Goal: Task Accomplishment & Management: Complete application form

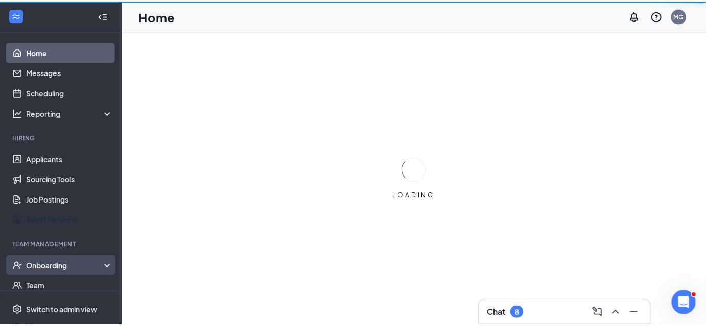
scroll to position [31, 0]
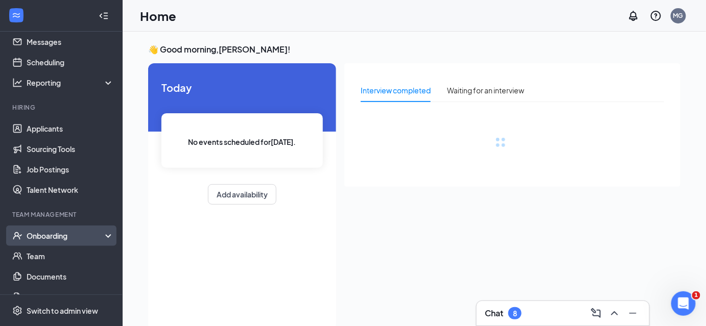
click at [57, 232] on div "Onboarding" at bounding box center [66, 236] width 79 height 10
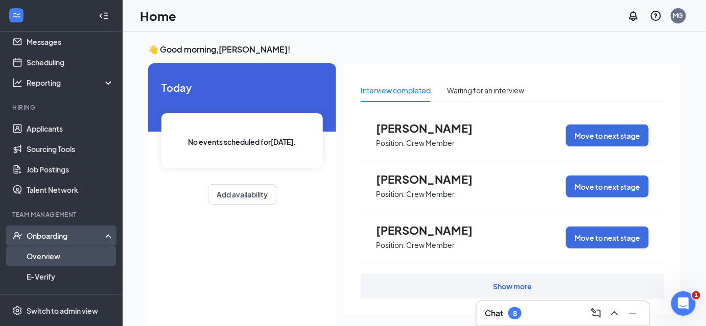
click at [50, 257] on link "Overview" at bounding box center [70, 256] width 87 height 20
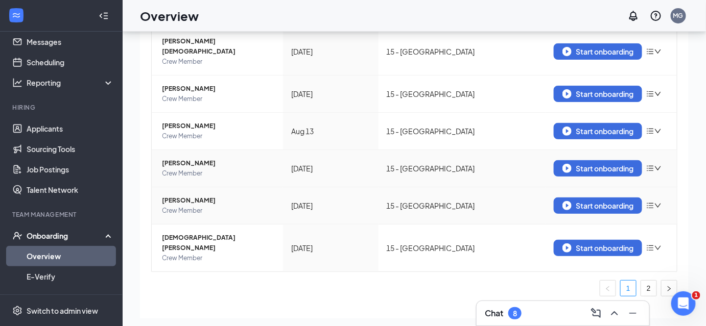
scroll to position [46, 0]
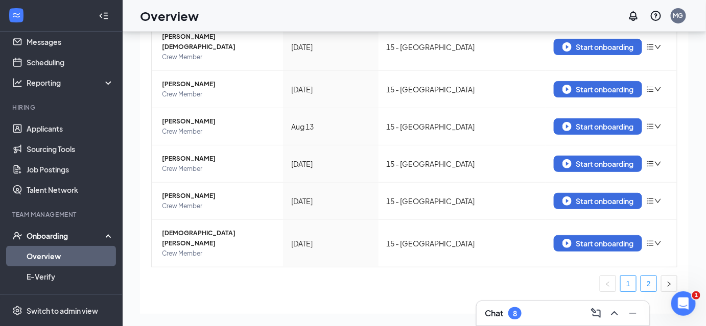
click at [641, 276] on link "2" at bounding box center [648, 283] width 15 height 15
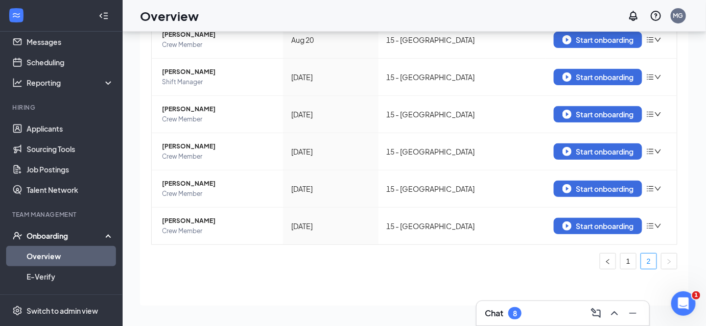
scroll to position [140, 0]
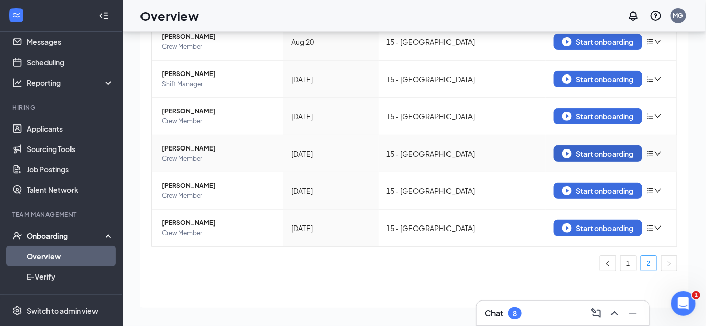
click at [587, 153] on div "Start onboarding" at bounding box center [597, 153] width 71 height 9
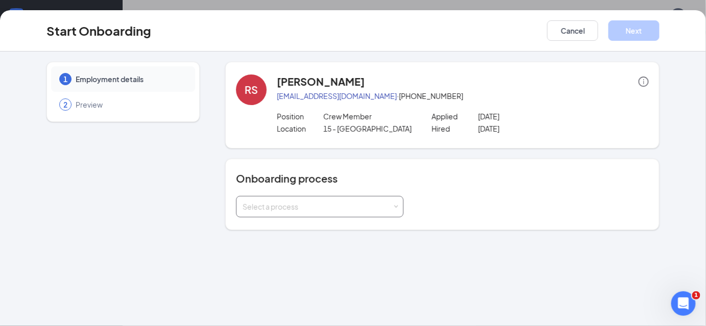
click at [289, 208] on div "Select a process" at bounding box center [318, 207] width 150 height 10
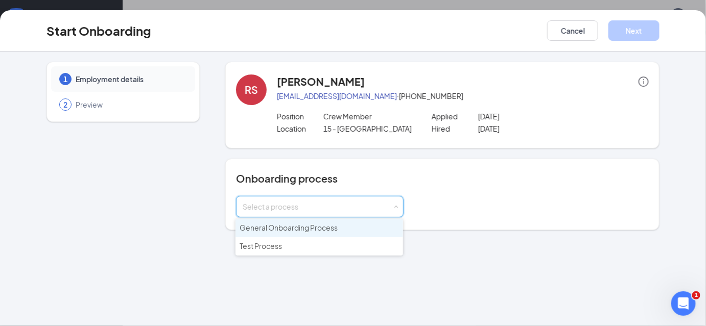
click at [282, 228] on span "General Onboarding Process" at bounding box center [289, 227] width 98 height 9
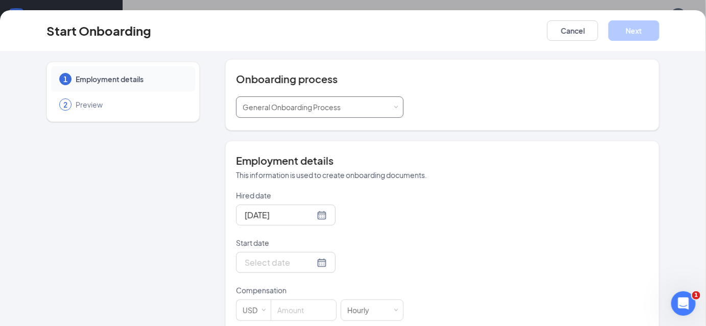
scroll to position [108, 0]
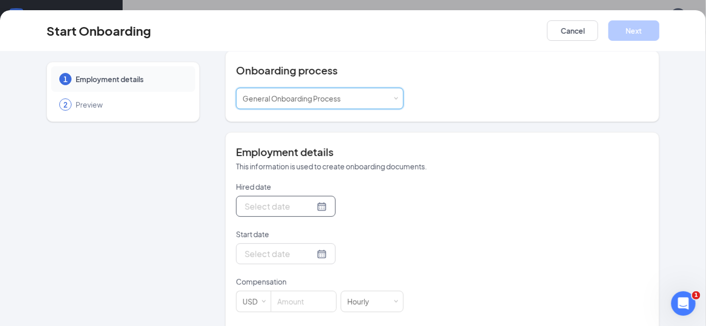
click at [311, 205] on div at bounding box center [286, 206] width 82 height 13
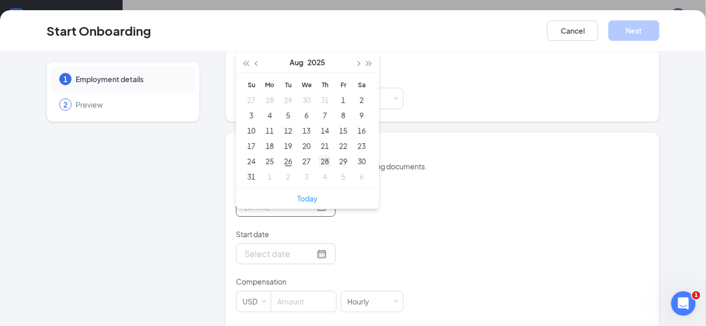
type input "[DATE]"
click at [320, 162] on div "28" at bounding box center [325, 161] width 12 height 12
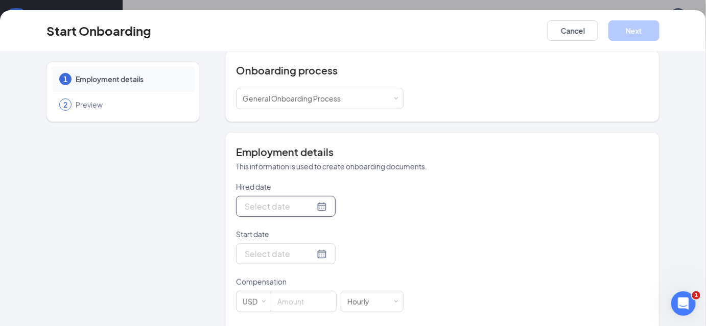
click at [308, 205] on div at bounding box center [286, 206] width 82 height 13
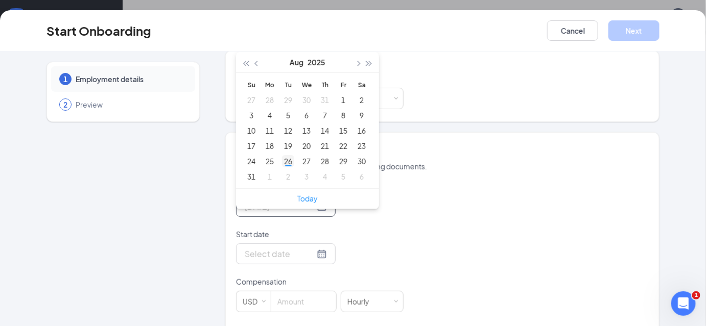
type input "[DATE]"
click at [286, 159] on div "26" at bounding box center [288, 161] width 12 height 12
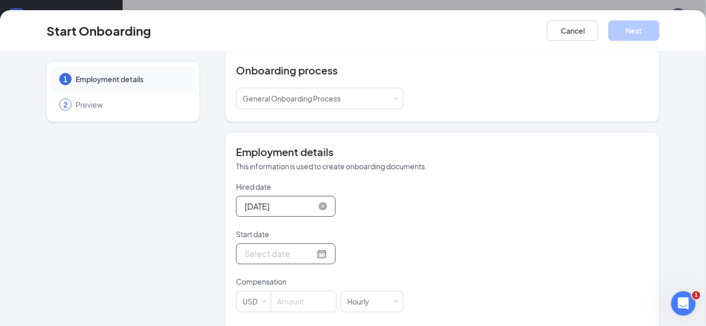
click at [310, 257] on div at bounding box center [286, 254] width 82 height 13
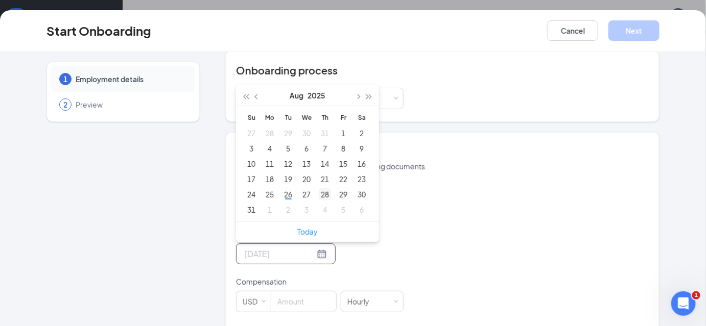
type input "[DATE]"
click at [321, 194] on div "28" at bounding box center [325, 194] width 12 height 12
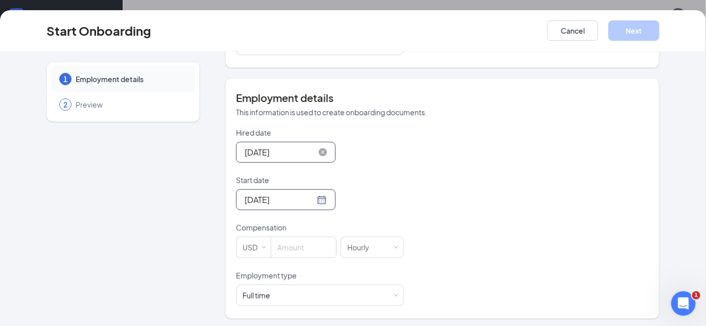
scroll to position [163, 0]
click at [289, 241] on input at bounding box center [303, 246] width 65 height 20
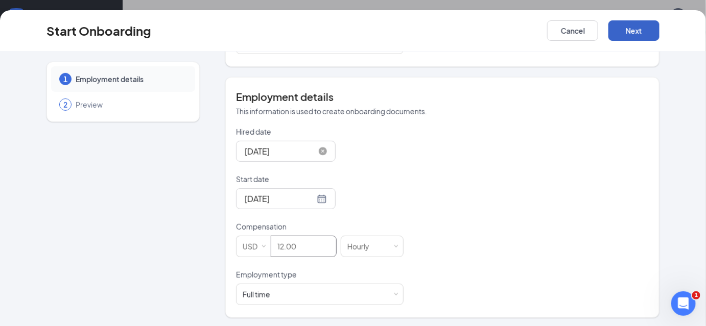
type input "12"
click at [620, 29] on button "Next" at bounding box center [633, 30] width 51 height 20
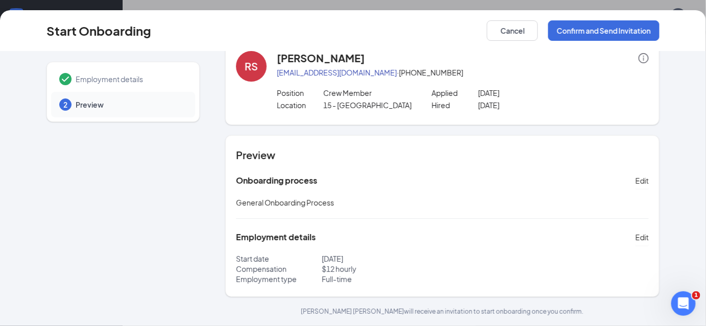
scroll to position [22, 0]
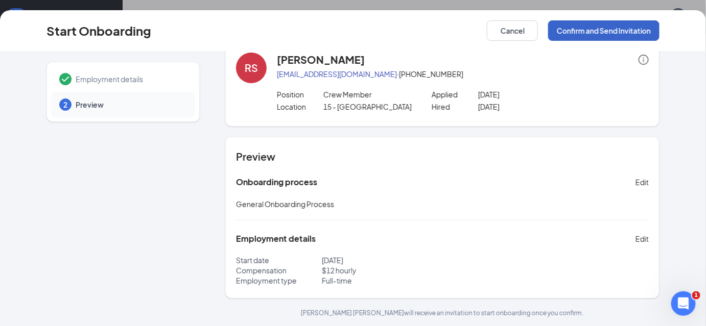
click at [575, 34] on button "Confirm and Send Invitation" at bounding box center [603, 30] width 111 height 20
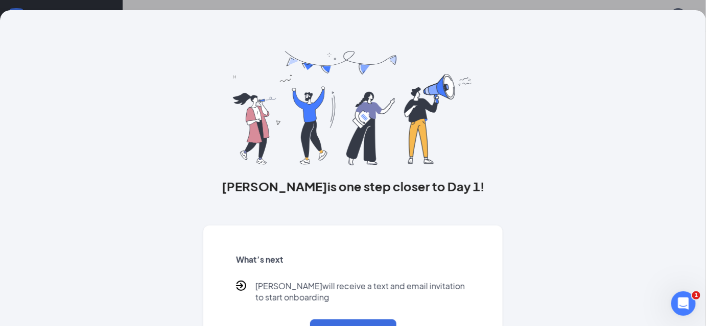
scroll to position [0, 0]
click at [385, 1] on div "[PERSON_NAME] is one step closer to Day 1! What’s next [PERSON_NAME] will recei…" at bounding box center [353, 163] width 706 height 326
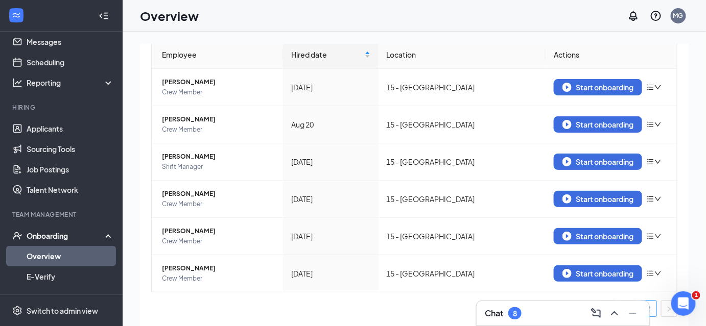
click at [50, 255] on link "Overview" at bounding box center [70, 256] width 87 height 20
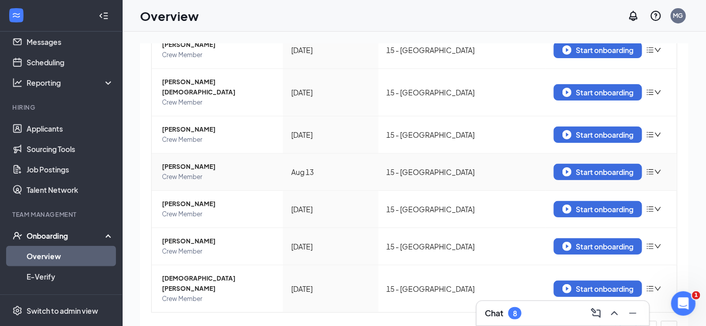
scroll to position [46, 0]
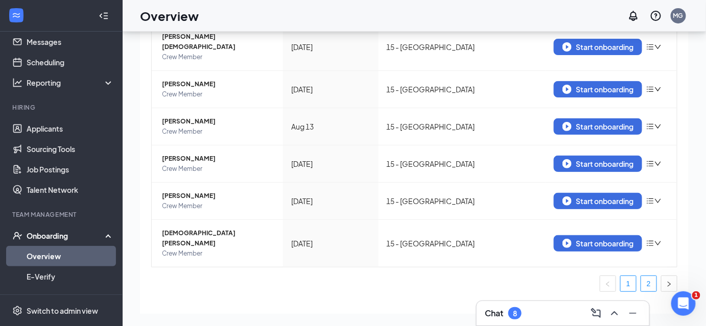
click at [643, 276] on link "2" at bounding box center [648, 283] width 15 height 15
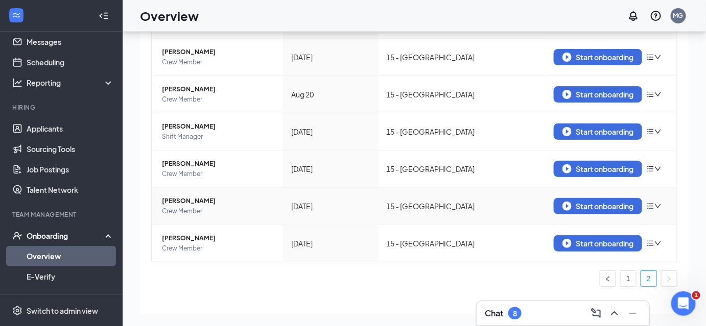
scroll to position [103, 0]
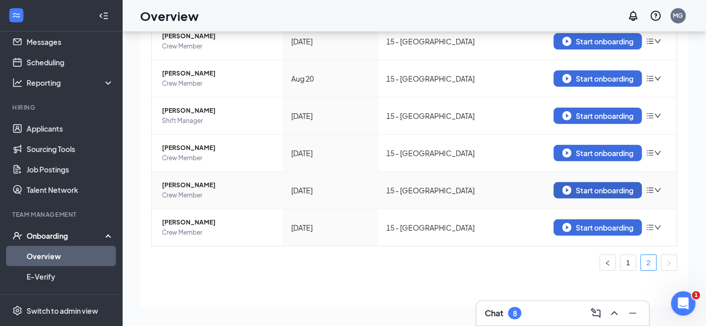
click at [575, 190] on div "Start onboarding" at bounding box center [597, 190] width 71 height 9
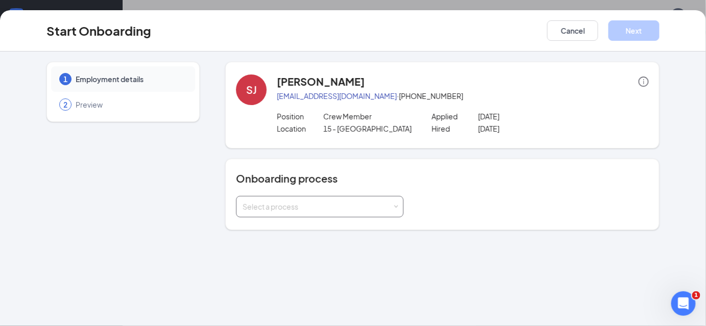
click at [306, 206] on div "Select a process" at bounding box center [318, 207] width 150 height 10
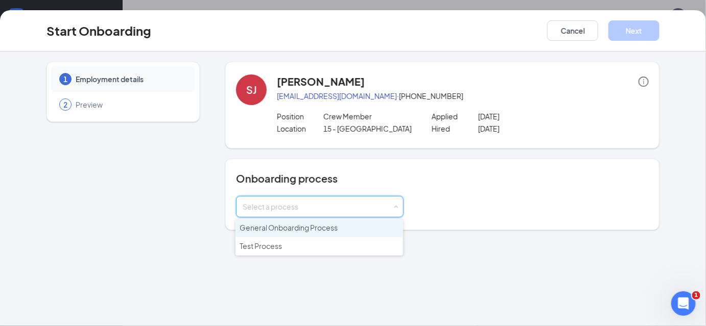
click at [284, 229] on span "General Onboarding Process" at bounding box center [289, 227] width 98 height 9
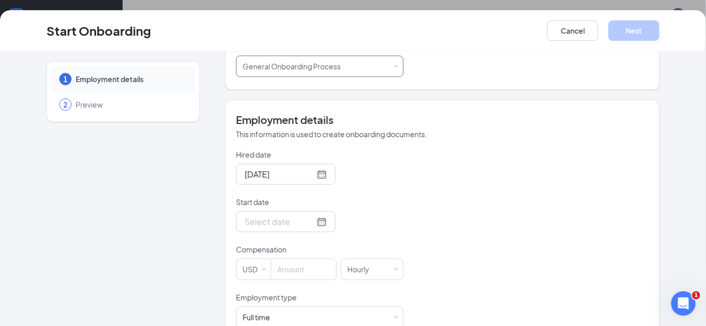
scroll to position [155, 0]
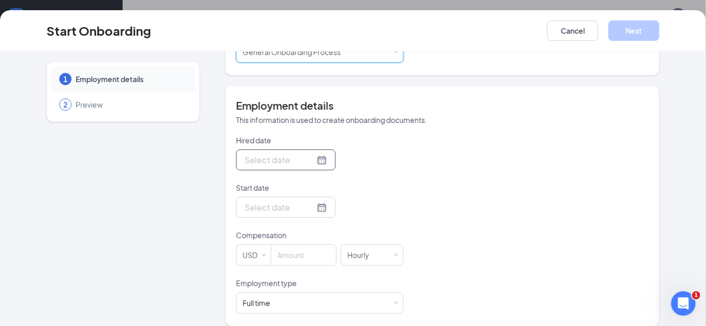
click at [308, 160] on div at bounding box center [286, 160] width 82 height 13
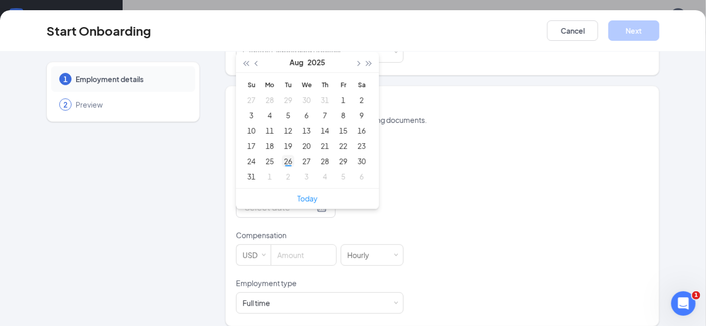
type input "[DATE]"
click at [283, 159] on div "26" at bounding box center [288, 161] width 12 height 12
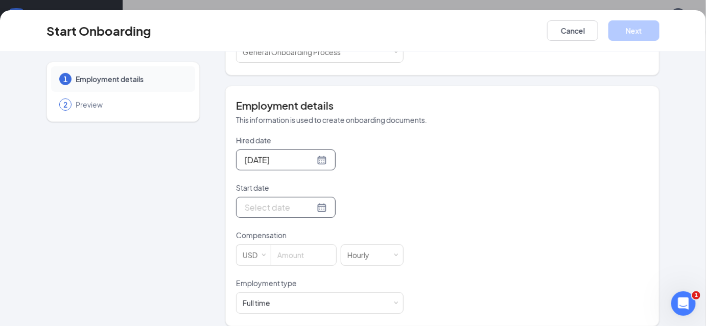
click at [307, 208] on div at bounding box center [286, 207] width 82 height 13
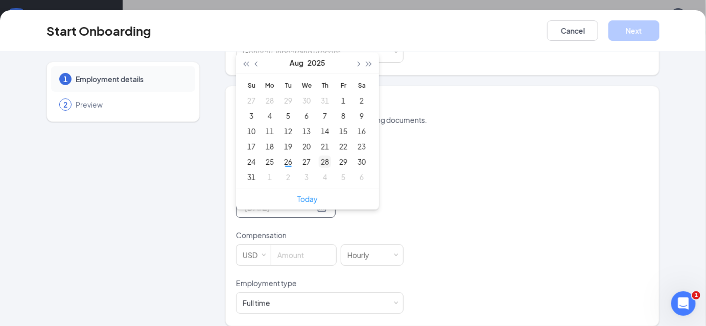
type input "[DATE]"
click at [319, 162] on div "28" at bounding box center [325, 162] width 12 height 12
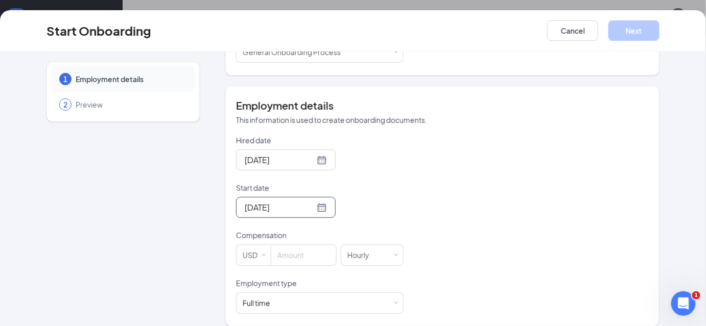
scroll to position [163, 0]
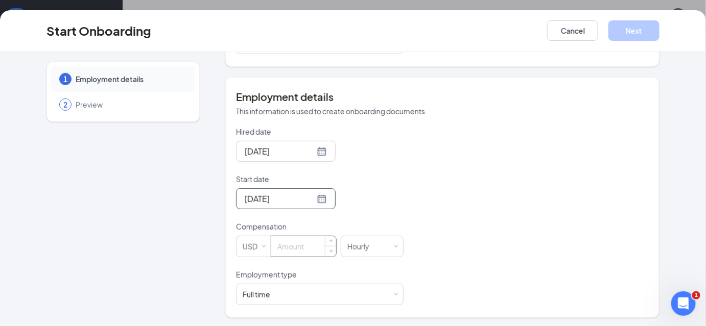
click at [287, 245] on input at bounding box center [303, 246] width 65 height 20
type input "12"
click at [640, 37] on button "Next" at bounding box center [633, 30] width 51 height 20
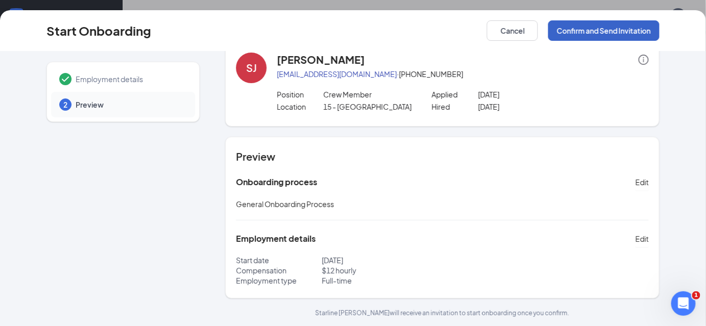
click at [627, 33] on button "Confirm and Send Invitation" at bounding box center [603, 30] width 111 height 20
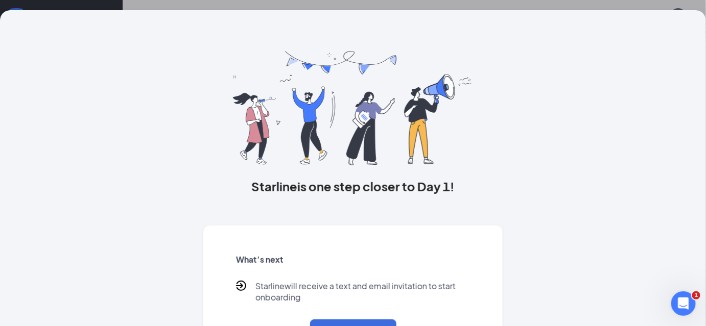
scroll to position [66, 0]
